Goal: Information Seeking & Learning: Learn about a topic

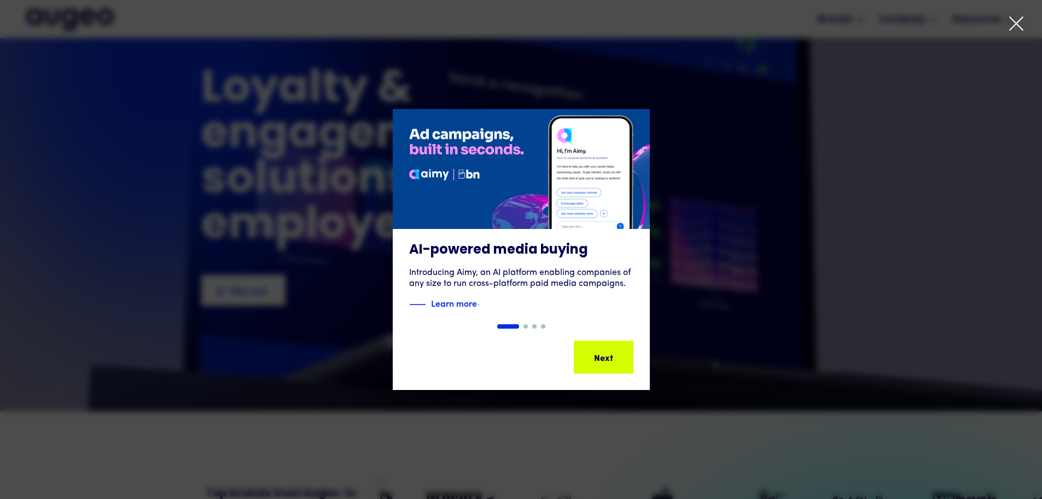
scroll to position [55, 0]
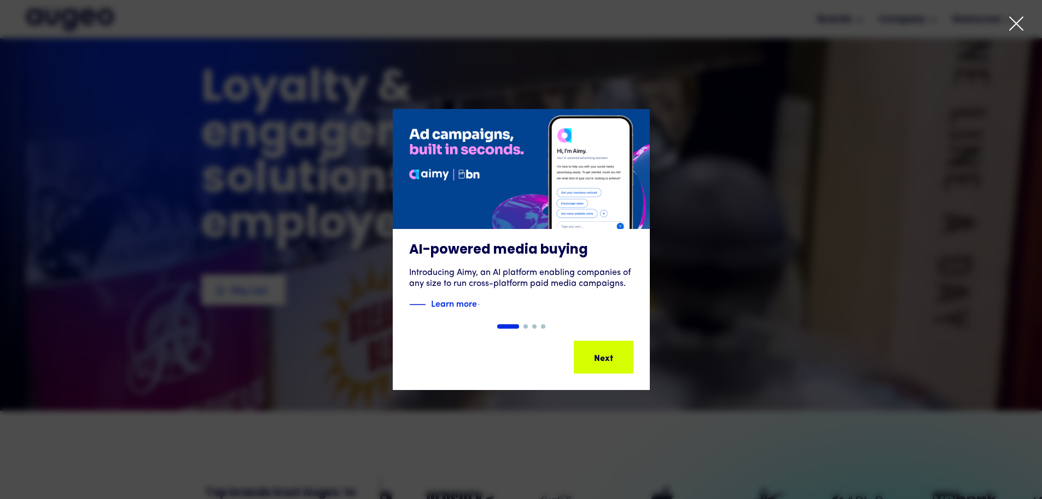
click at [1015, 19] on icon at bounding box center [1017, 23] width 16 height 16
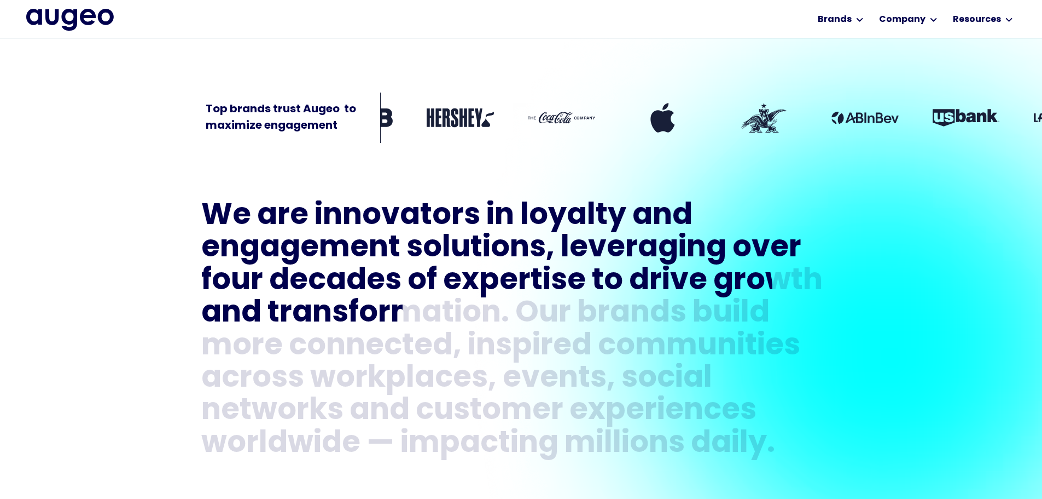
scroll to position [441, 0]
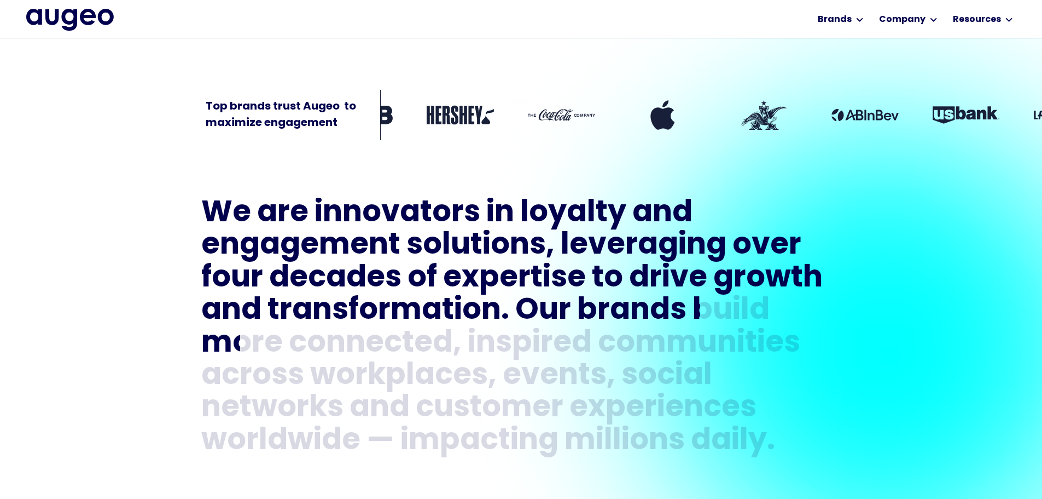
click at [109, 78] on div "Top brands trust Augeo  to maximize engagement" at bounding box center [521, 92] width 1042 height 102
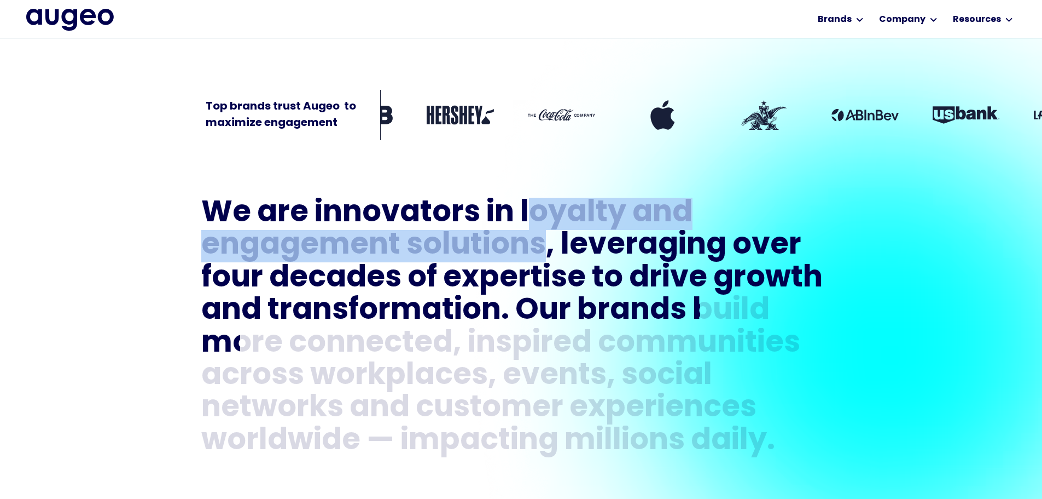
drag, startPoint x: 525, startPoint y: 213, endPoint x: 539, endPoint y: 238, distance: 28.2
click at [539, 238] on h1 "We are innovators in loyalty and engagement solutions, leveraging over four dec…" at bounding box center [521, 328] width 640 height 260
copy h1 "oyalty and engagement solutions"
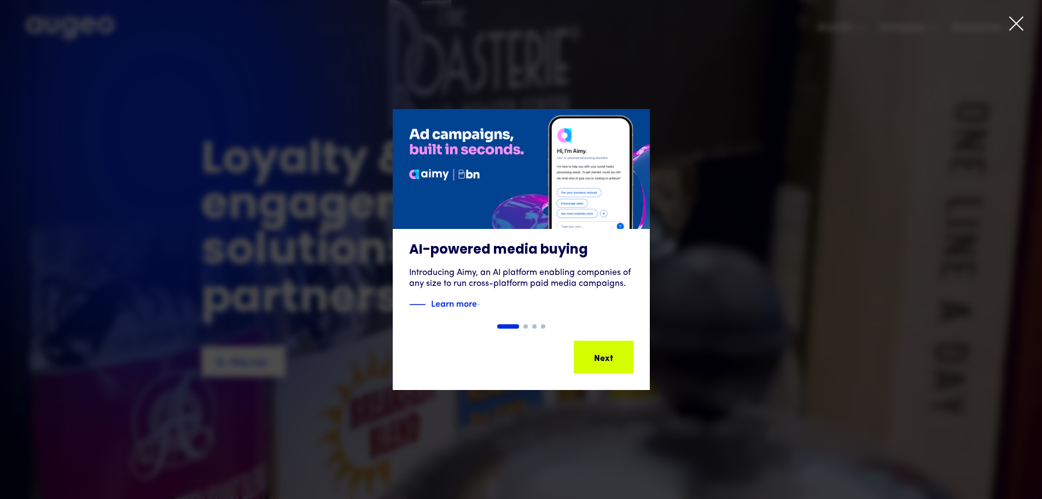
click at [1018, 27] on icon at bounding box center [1017, 23] width 16 height 16
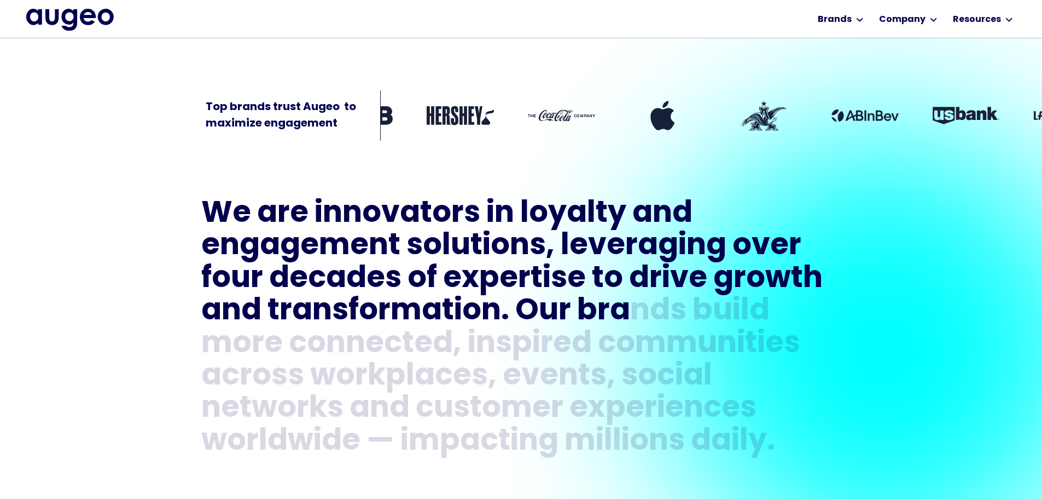
scroll to position [441, 0]
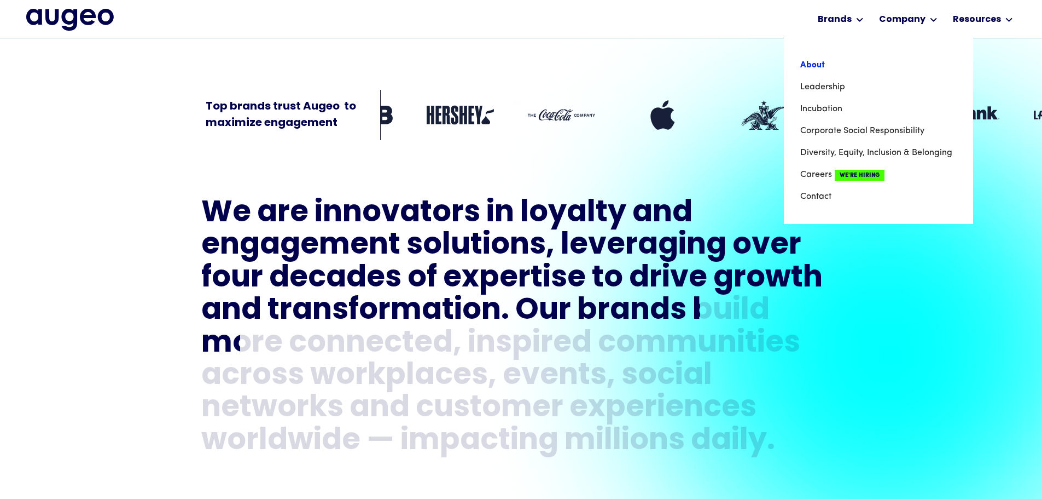
click at [828, 63] on link "About" at bounding box center [879, 65] width 157 height 22
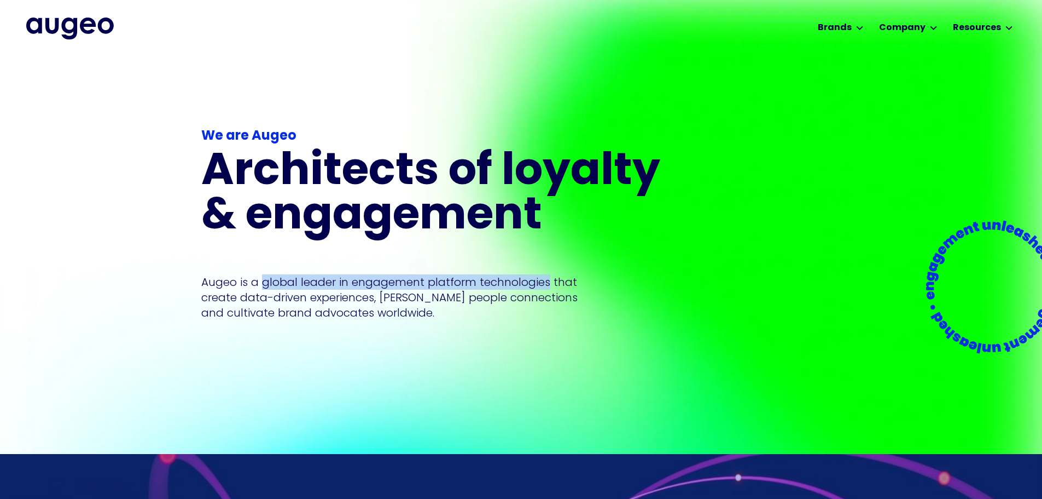
drag, startPoint x: 262, startPoint y: 268, endPoint x: 543, endPoint y: 265, distance: 281.3
click at [543, 274] on p "Augeo is a global leader in engagement platform technologies that create data-d…" at bounding box center [389, 297] width 376 height 46
click at [594, 307] on div "We are Augeo Architects of loyalty & engagement Augeo is a global leader in eng…" at bounding box center [437, 253] width 473 height 325
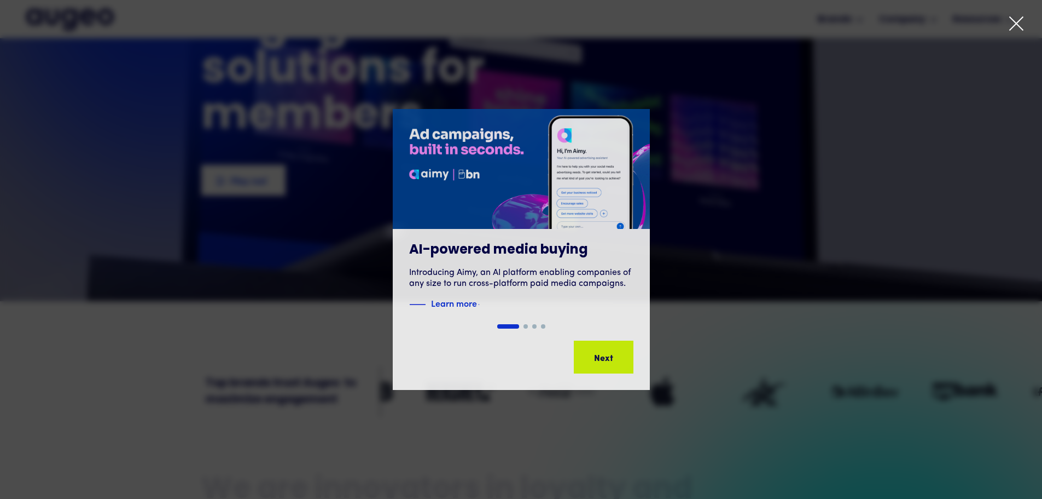
scroll to position [165, 0]
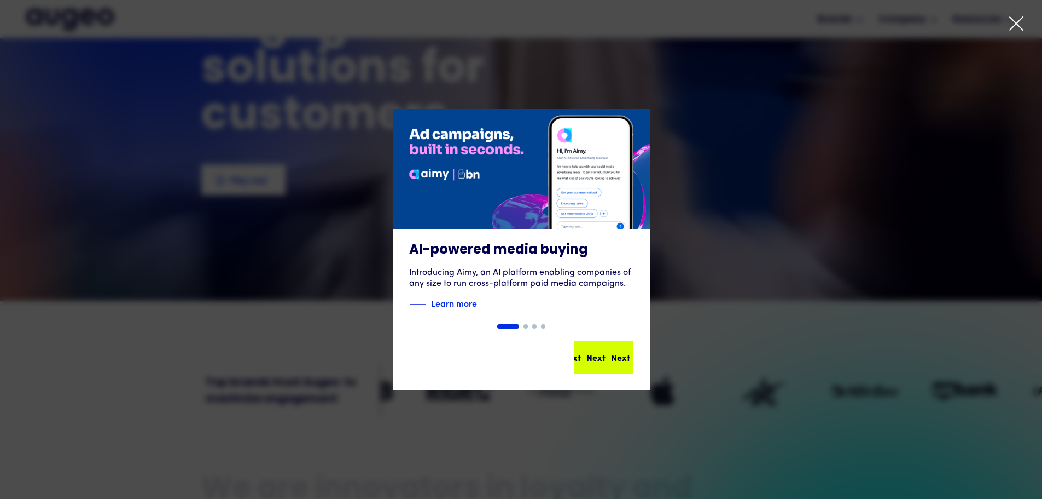
click at [611, 362] on div "Next" at bounding box center [620, 356] width 19 height 13
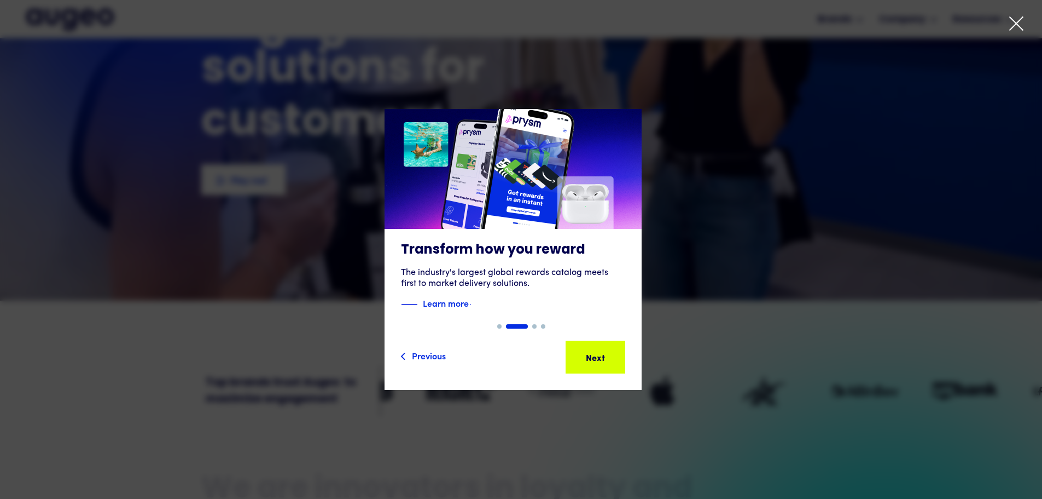
click at [1015, 30] on icon at bounding box center [1017, 23] width 16 height 16
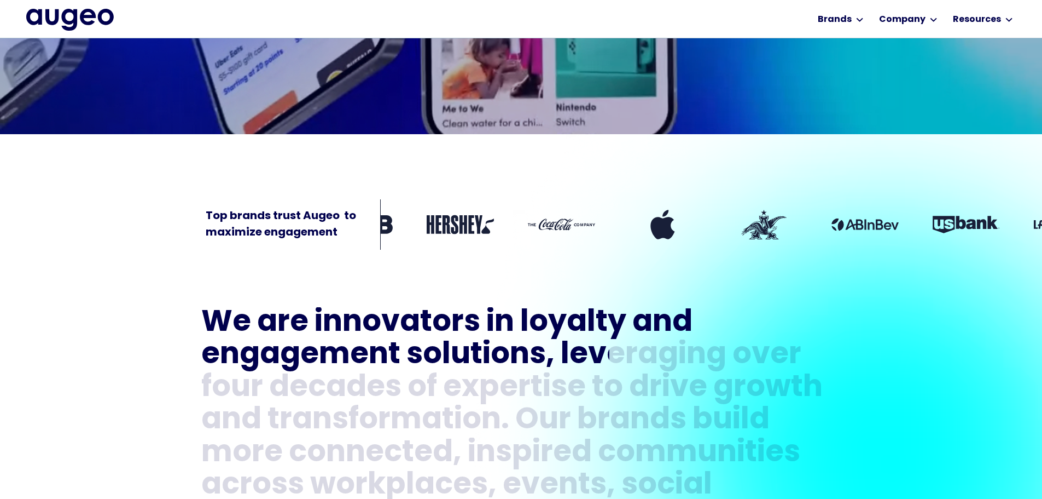
scroll to position [331, 0]
